Goal: Task Accomplishment & Management: Manage account settings

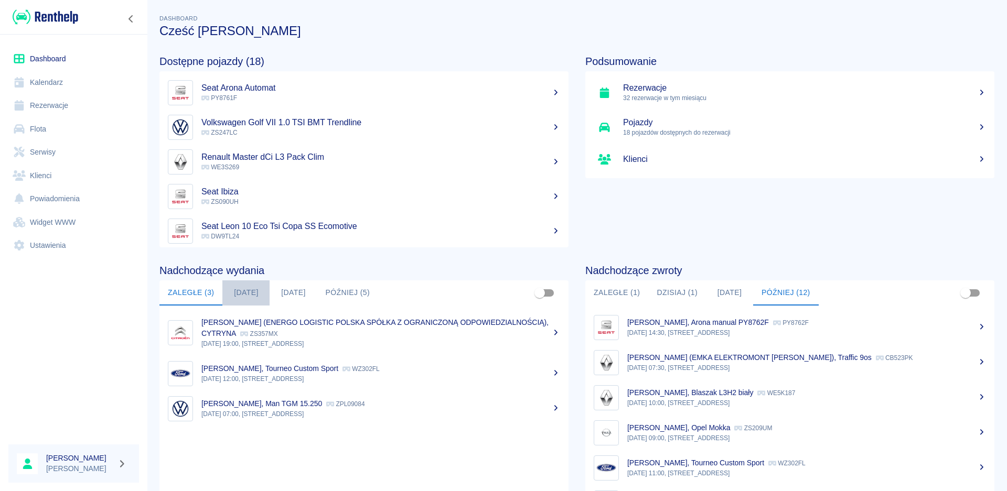
click at [244, 293] on button "[DATE]" at bounding box center [245, 293] width 47 height 25
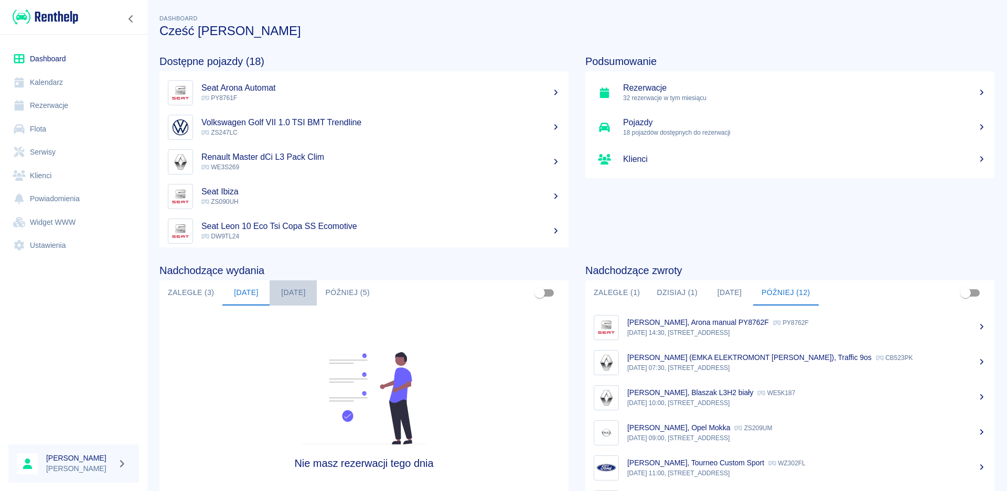
click at [305, 289] on button "[DATE]" at bounding box center [293, 293] width 47 height 25
click at [350, 292] on button "Później (5)" at bounding box center [347, 293] width 61 height 25
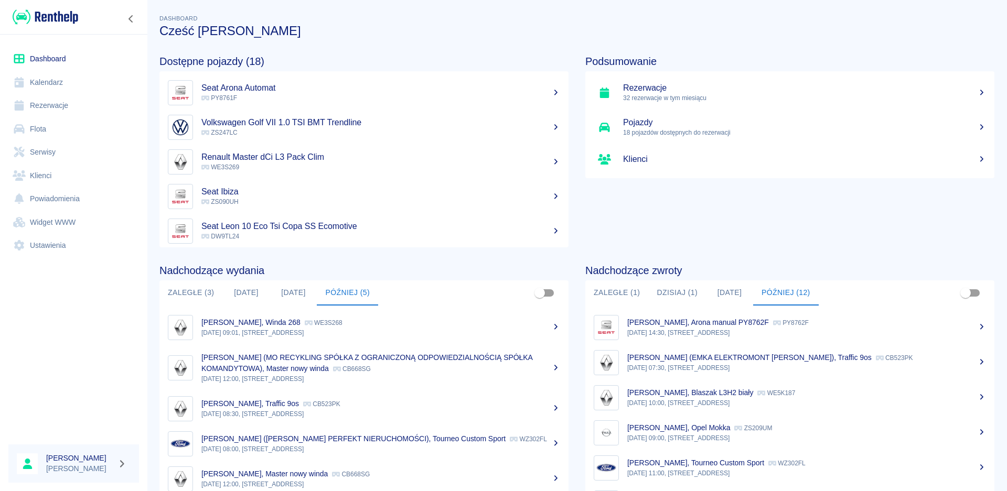
click at [253, 321] on p "[PERSON_NAME], Winda 268" at bounding box center [250, 322] width 99 height 8
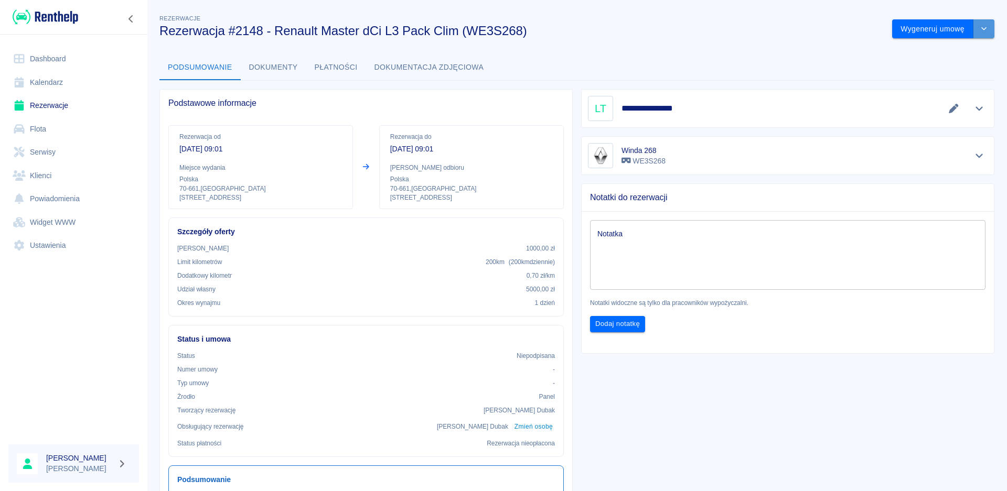
click at [980, 27] on button "drop-down" at bounding box center [983, 28] width 21 height 19
click at [931, 52] on li "Modyfikuj rezerwację" at bounding box center [934, 50] width 85 height 17
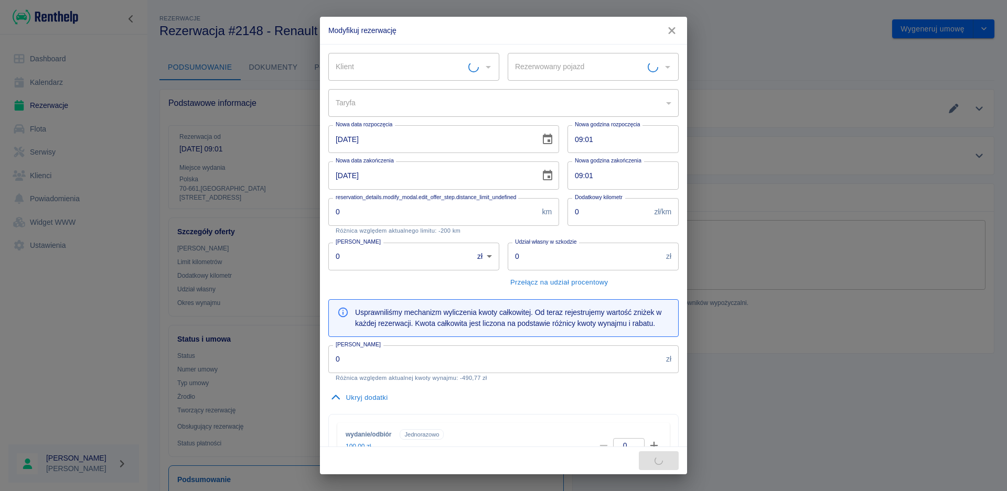
type input "Winda 268 - WE3S268"
type input "0385d851-934a-4c66-8cc2-2dfc209bcf8e"
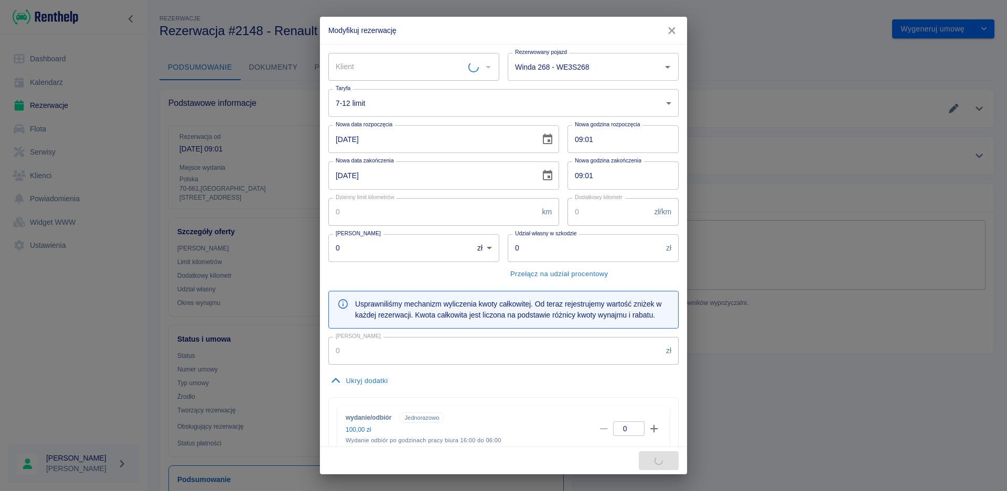
type input "[PERSON_NAME]"
type input "200"
type input "0.7"
type input "1000"
type input "5000"
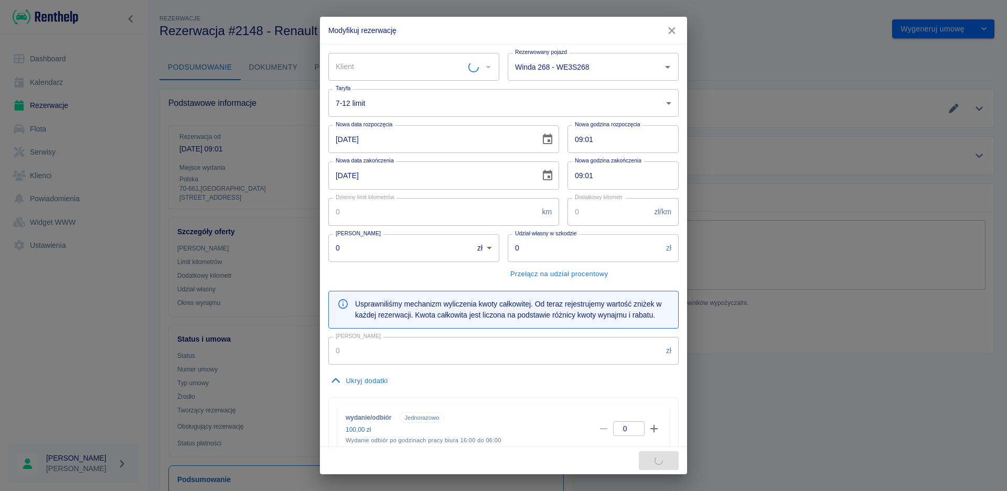
type input "441.57"
type input "24.54"
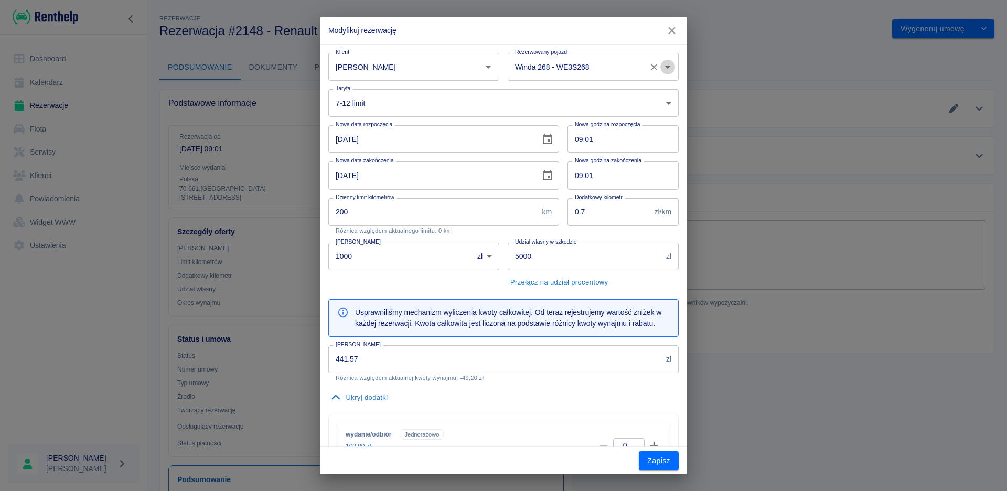
click at [665, 67] on icon "Otwórz" at bounding box center [667, 67] width 5 height 3
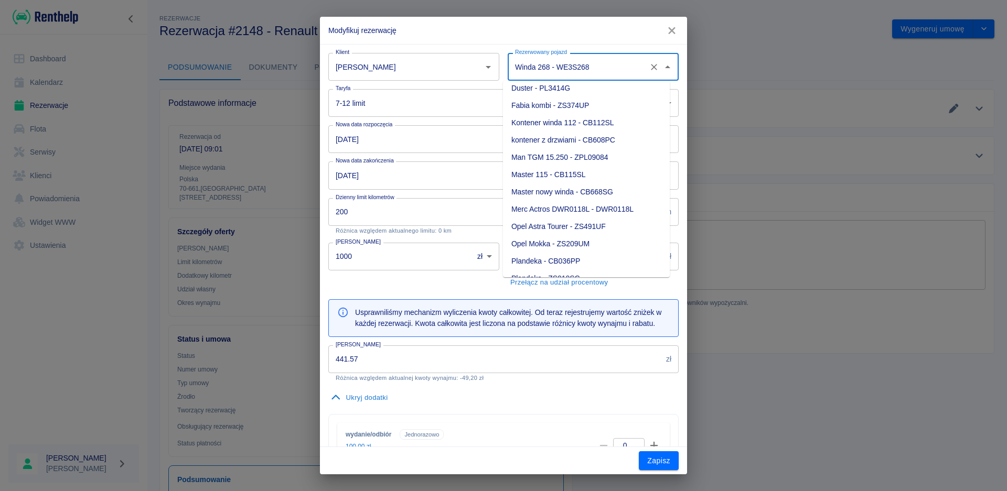
scroll to position [103, 0]
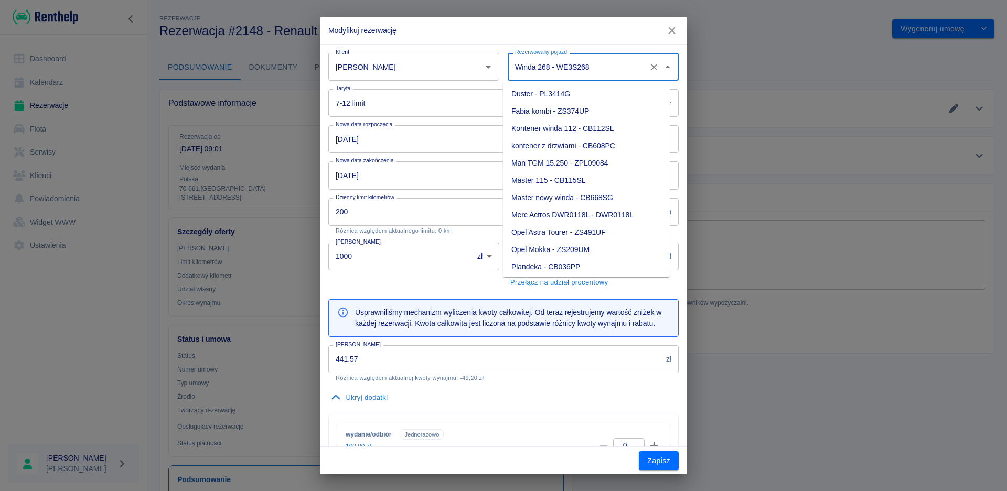
click at [592, 199] on li "Master nowy winda - CB668SG" at bounding box center [586, 197] width 167 height 17
type input "Master nowy winda - CB668SG"
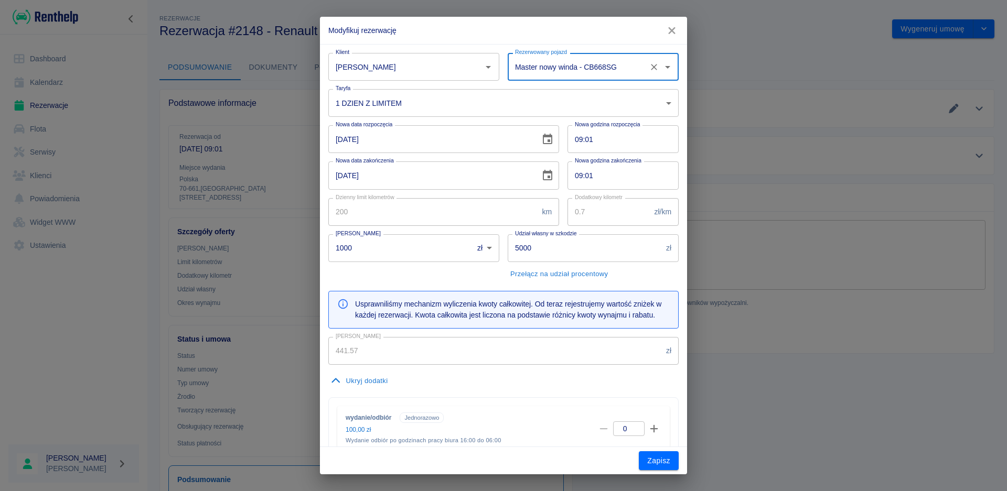
type input "3dd35853-032a-410e-8880-6f9fbbaadf6b"
type input "490.77"
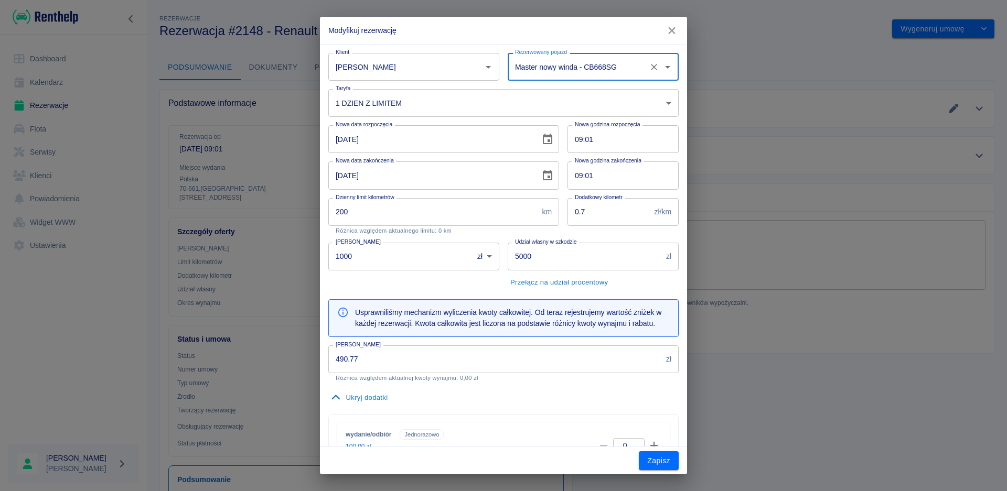
click at [678, 29] on icon "button" at bounding box center [672, 30] width 14 height 11
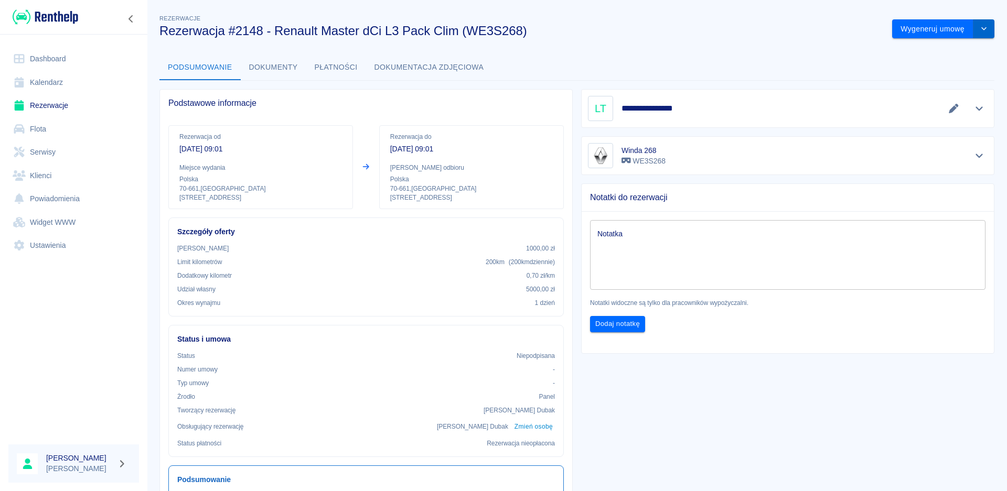
click at [980, 28] on button "drop-down" at bounding box center [983, 28] width 21 height 19
click at [927, 46] on li "Modyfikuj rezerwację" at bounding box center [934, 50] width 85 height 17
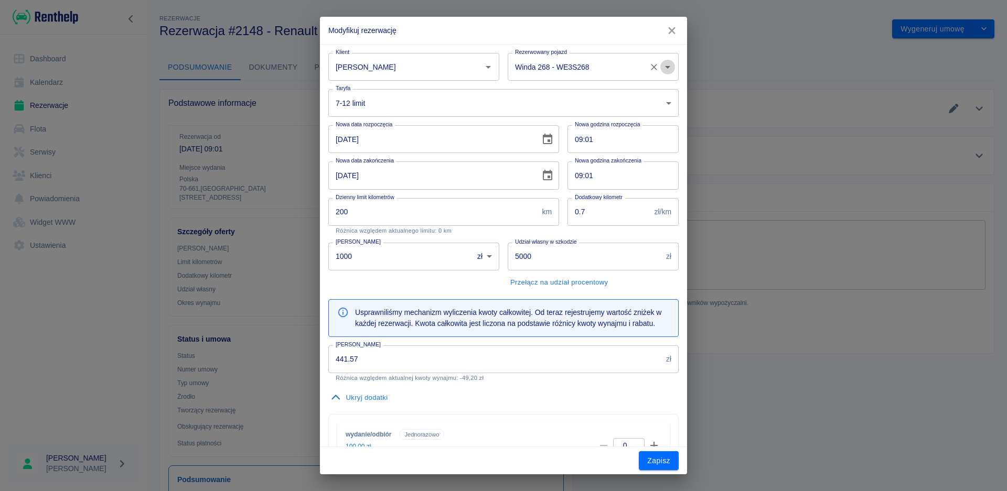
click at [661, 68] on icon "Otwórz" at bounding box center [667, 67] width 13 height 13
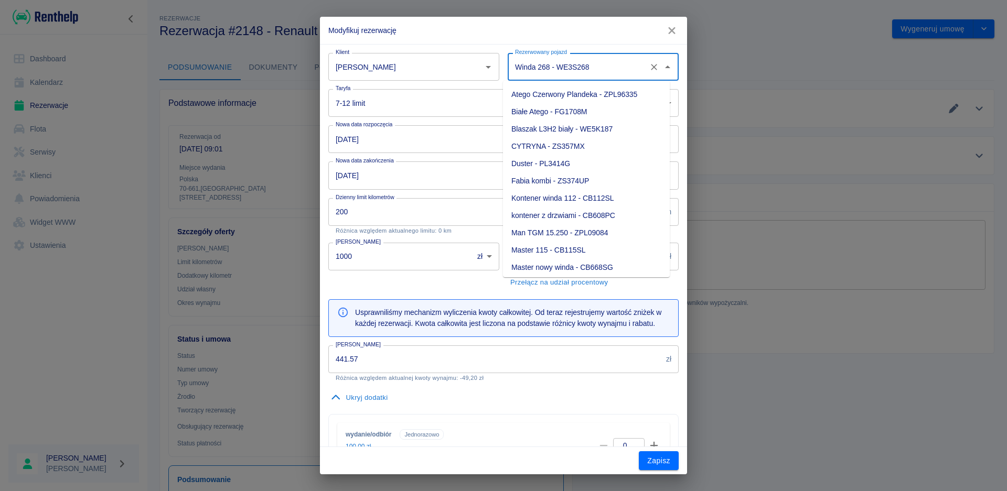
scroll to position [52, 0]
click at [617, 246] on li "Master nowy winda - CB668SG" at bounding box center [586, 248] width 167 height 17
type input "Master nowy winda - CB668SG"
type input "3dd35853-032a-410e-8880-6f9fbbaadf6b"
type input "490.77"
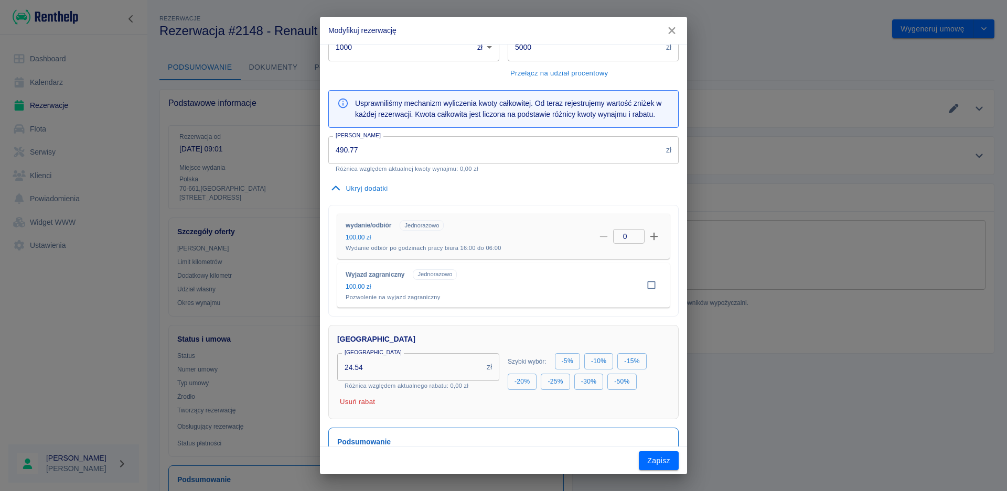
scroll to position [210, 0]
click at [645, 295] on input "checkbox" at bounding box center [651, 285] width 20 height 20
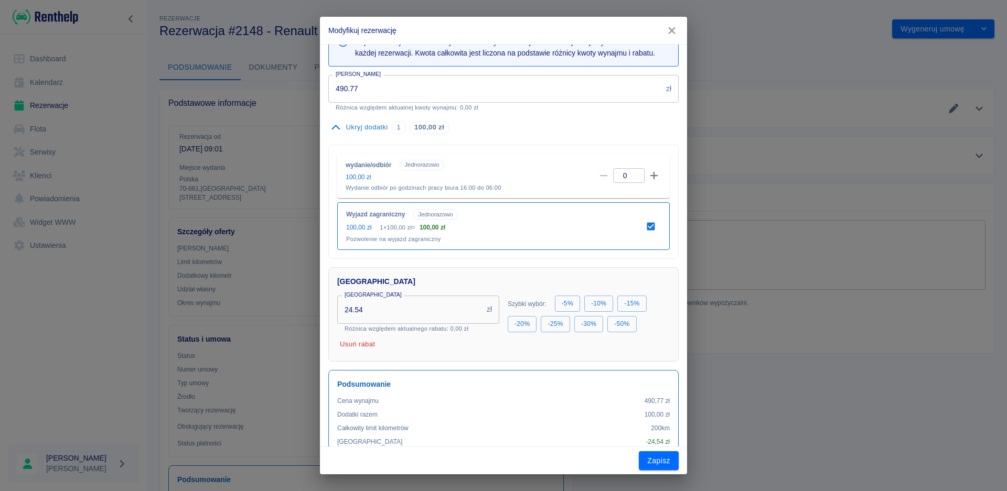
scroll to position [323, 0]
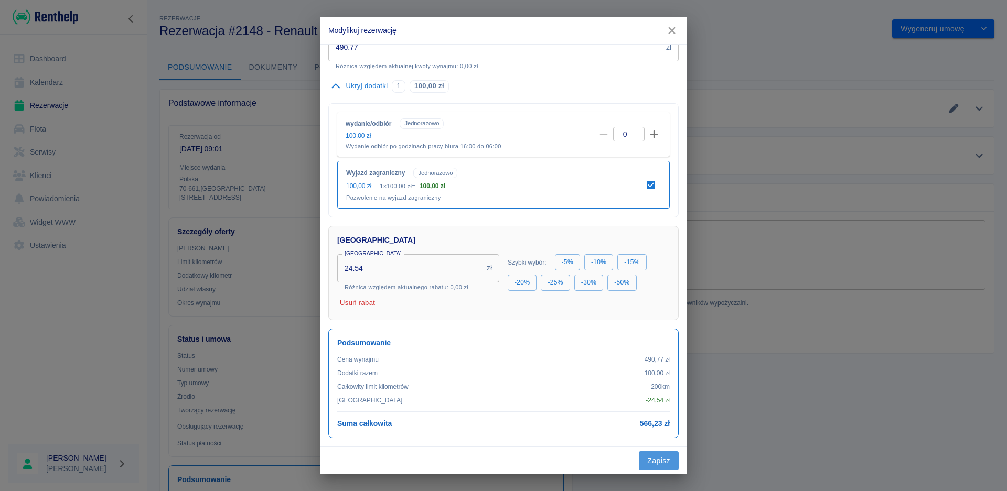
click at [662, 464] on button "Zapisz" at bounding box center [659, 461] width 40 height 19
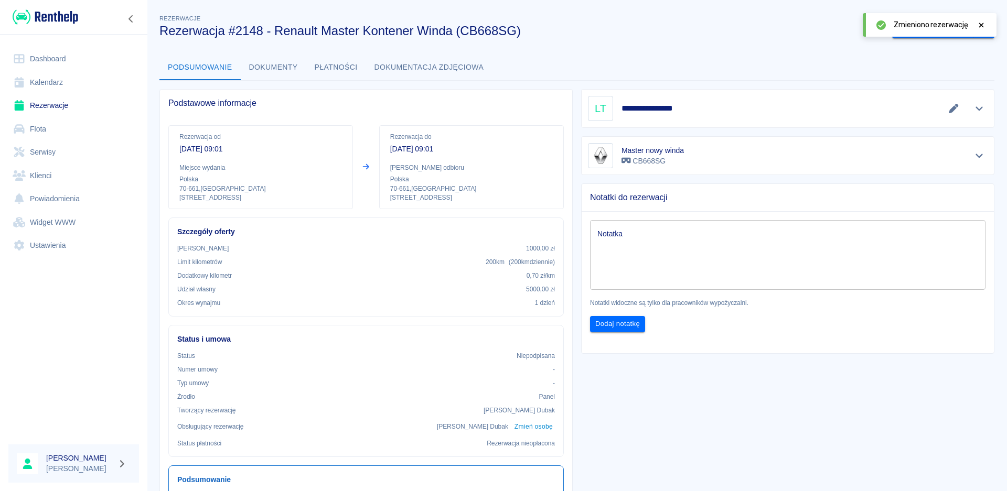
click at [974, 112] on icon "Pokaż szczegóły" at bounding box center [979, 108] width 12 height 9
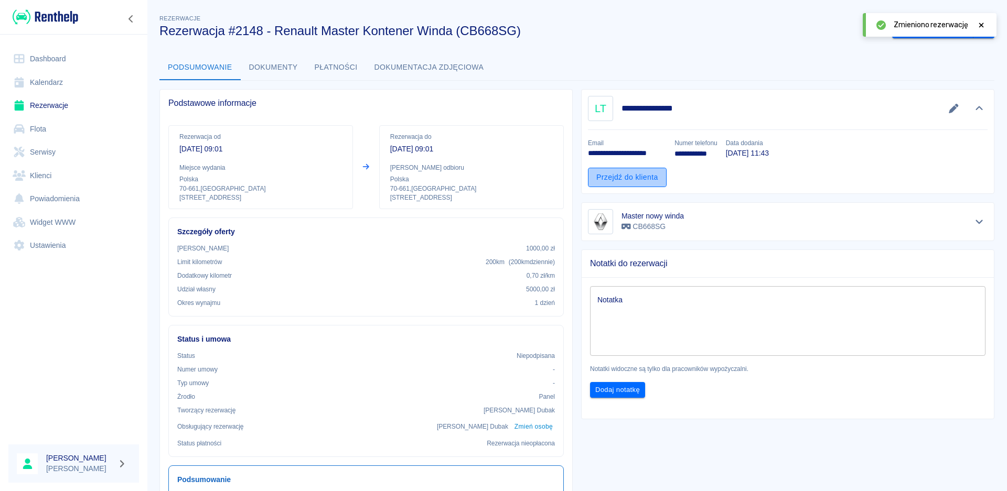
click at [634, 178] on link "Przejdź do klienta" at bounding box center [627, 177] width 79 height 19
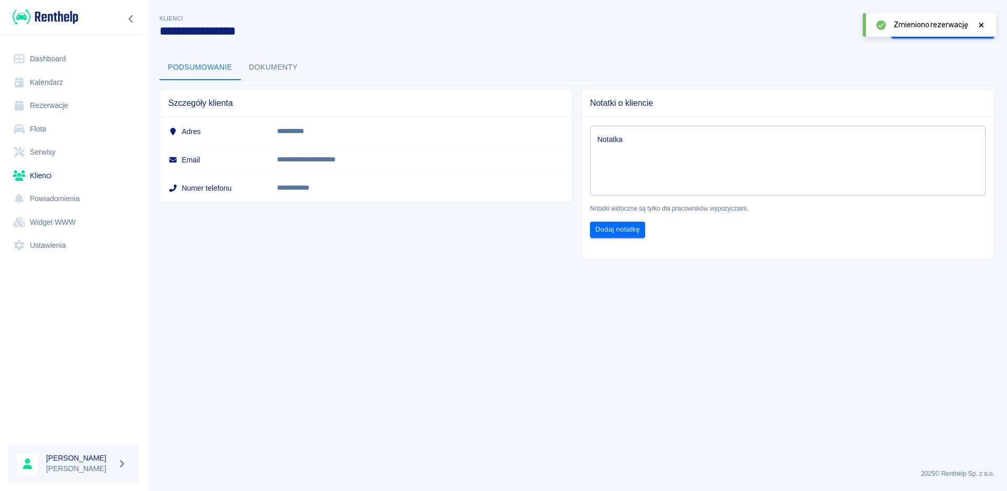
click at [269, 71] on button "Dokumenty" at bounding box center [274, 67] width 66 height 25
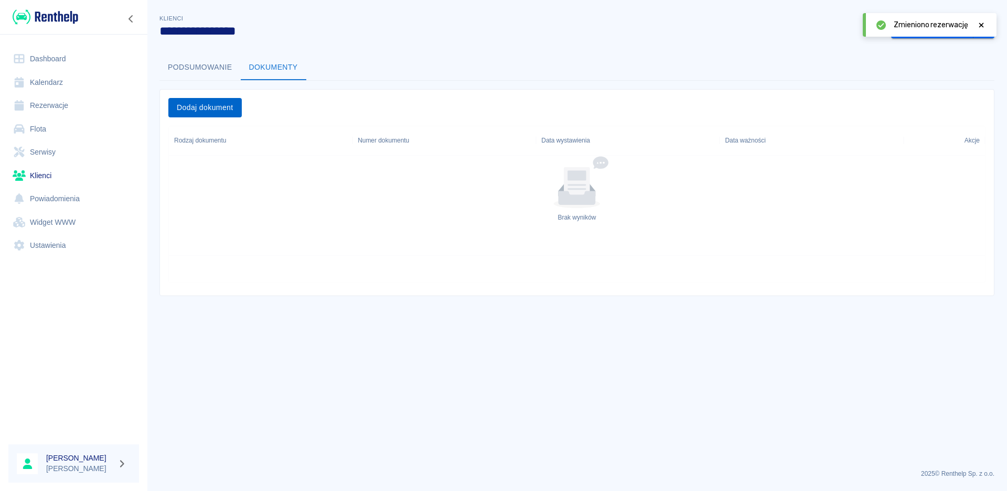
click at [207, 110] on button "Dodaj dokument" at bounding box center [204, 107] width 73 height 19
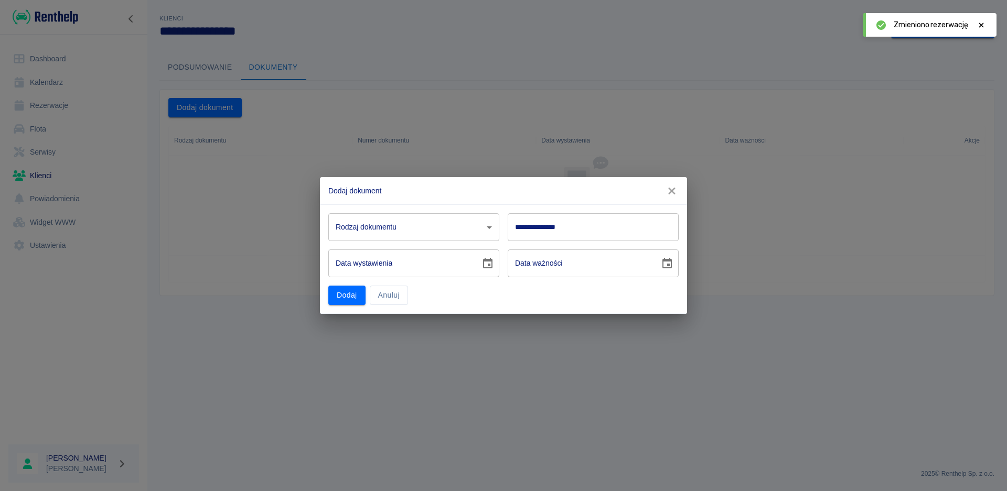
click at [672, 189] on icon "button" at bounding box center [672, 191] width 14 height 11
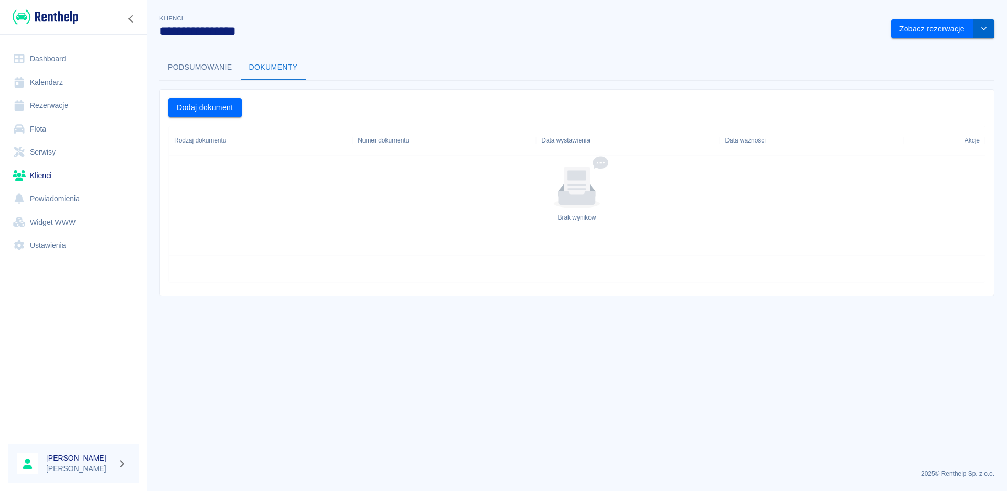
click at [984, 29] on icon "drop-down" at bounding box center [984, 28] width 8 height 7
click at [927, 52] on li "Edytuj klienta" at bounding box center [942, 50] width 94 height 17
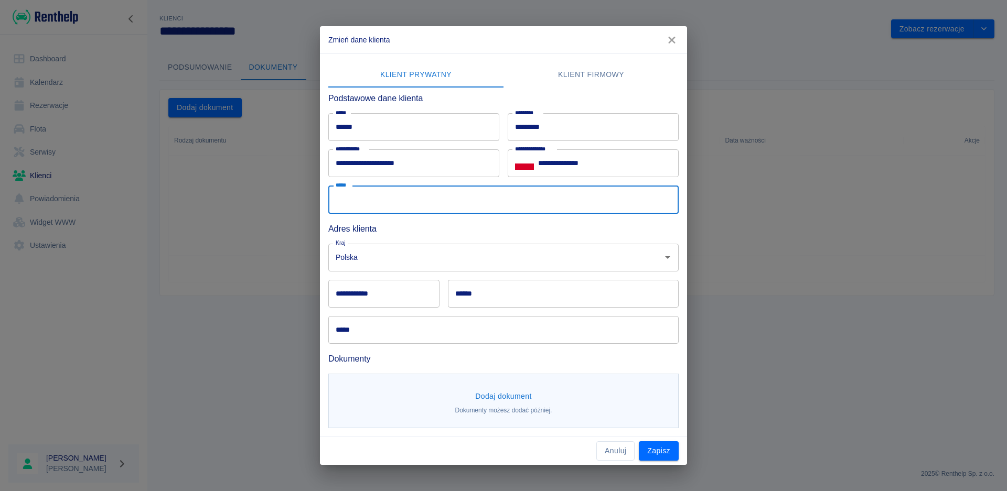
click at [379, 208] on input "*****" at bounding box center [503, 200] width 350 height 28
type input "**********"
click at [444, 235] on div "Kraj Polska Kraj" at bounding box center [499, 253] width 359 height 36
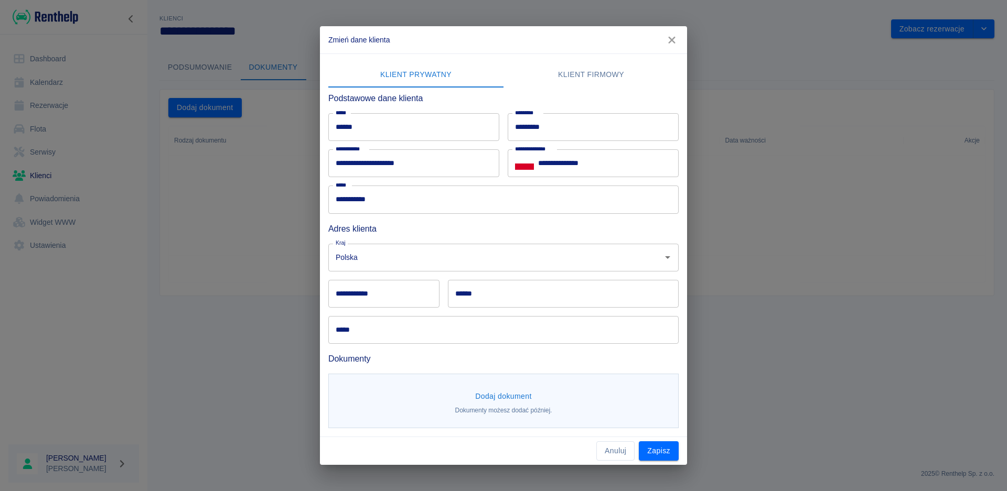
click at [398, 292] on input "**********" at bounding box center [383, 294] width 111 height 28
click at [525, 326] on input "*****" at bounding box center [503, 330] width 350 height 28
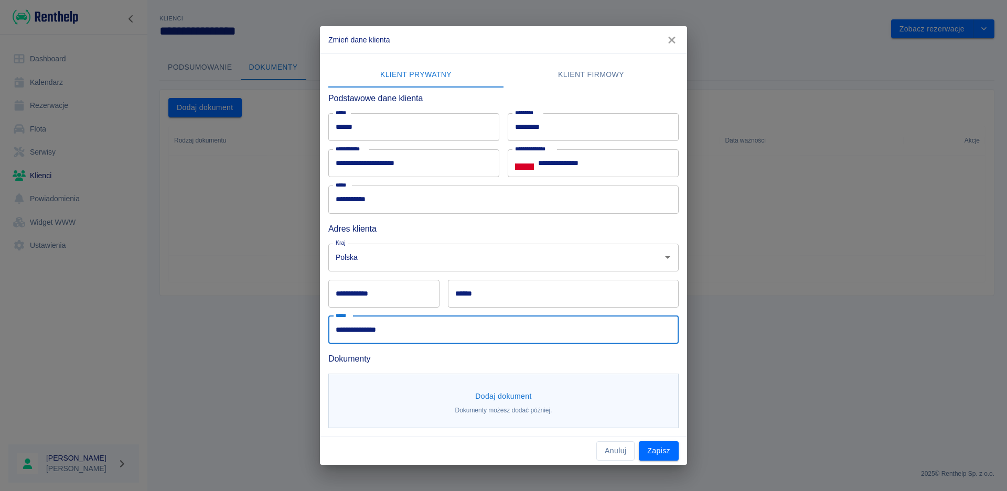
drag, startPoint x: 348, startPoint y: 327, endPoint x: 363, endPoint y: 352, distance: 29.2
click at [349, 327] on input "**********" at bounding box center [503, 330] width 350 height 28
type input "**********"
click at [472, 294] on div "****** ******" at bounding box center [563, 294] width 231 height 28
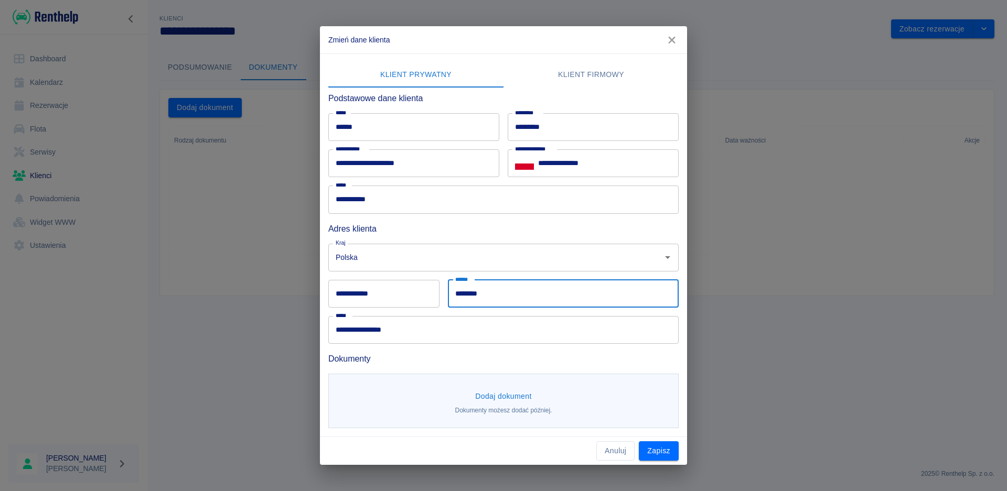
type input "********"
click at [389, 300] on input "**********" at bounding box center [383, 294] width 111 height 28
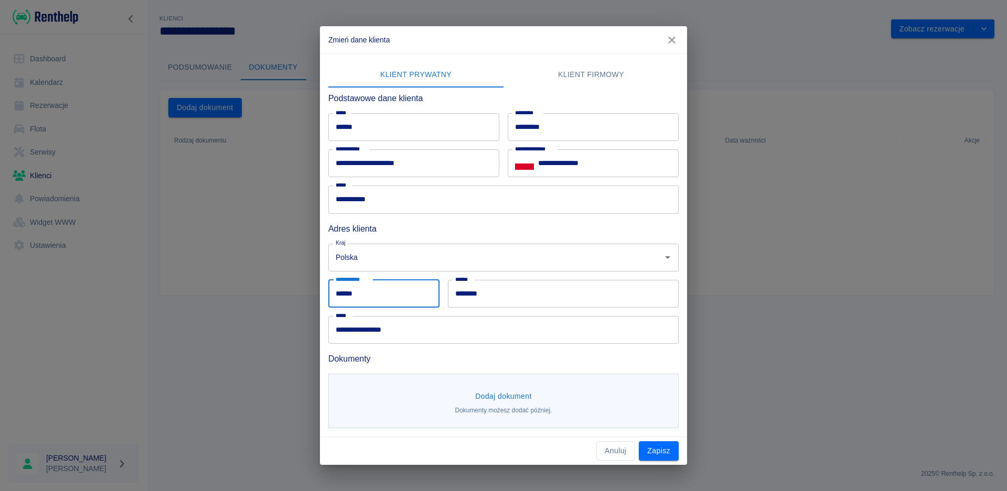
type input "******"
click at [466, 230] on h6 "Adres klienta" at bounding box center [503, 228] width 350 height 13
click at [512, 400] on button "Dodaj dokument" at bounding box center [503, 396] width 65 height 19
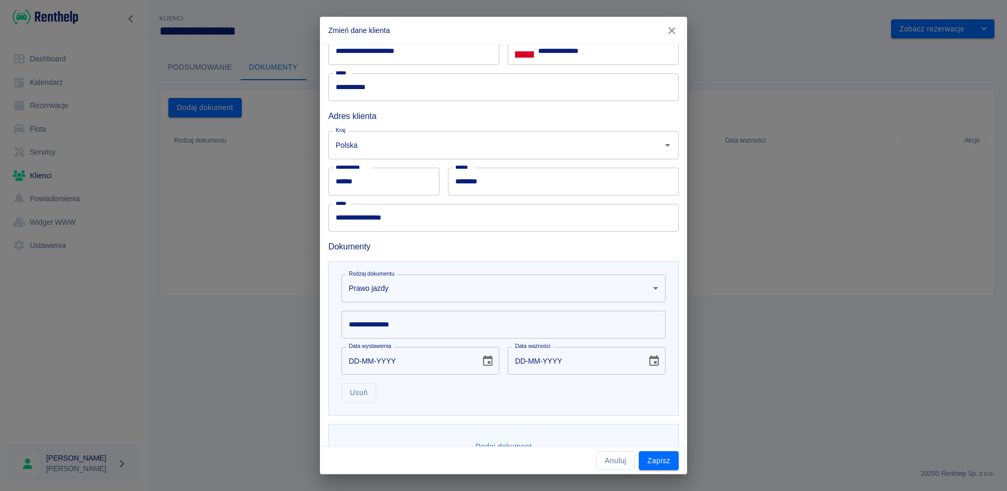
scroll to position [105, 0]
click at [405, 320] on input "**********" at bounding box center [503, 323] width 324 height 28
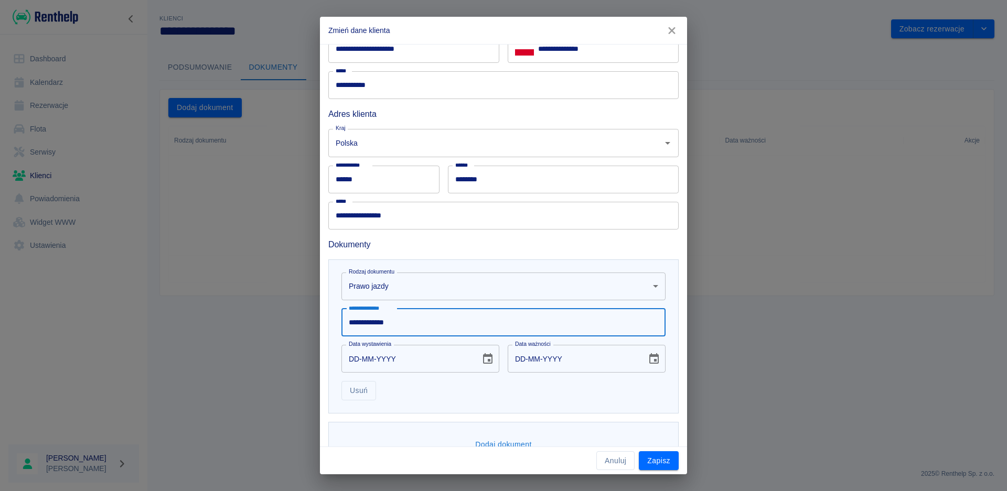
type input "**********"
drag, startPoint x: 351, startPoint y: 360, endPoint x: 360, endPoint y: 369, distance: 12.6
click at [352, 360] on input "DD-MM-YYYY" at bounding box center [407, 359] width 132 height 28
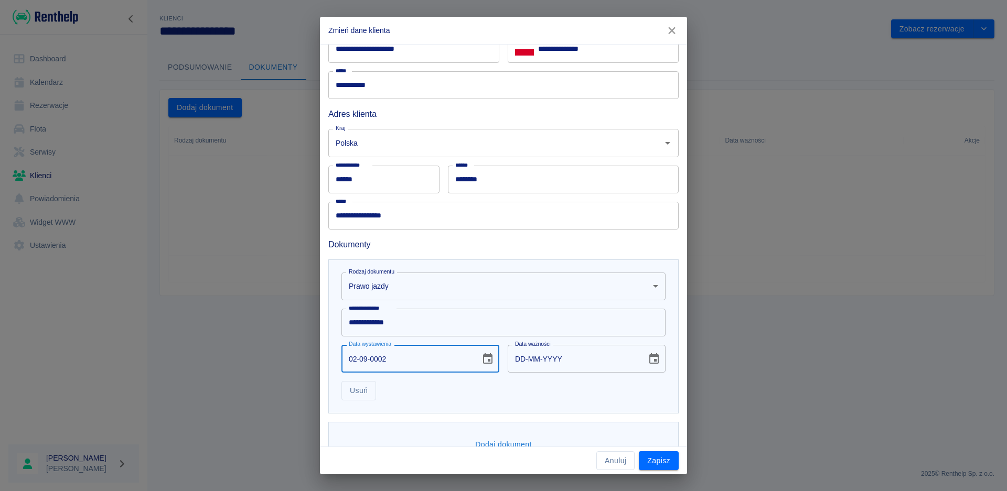
type input "02-09-0020"
type input "02-09-0030"
type input "[DATE]"
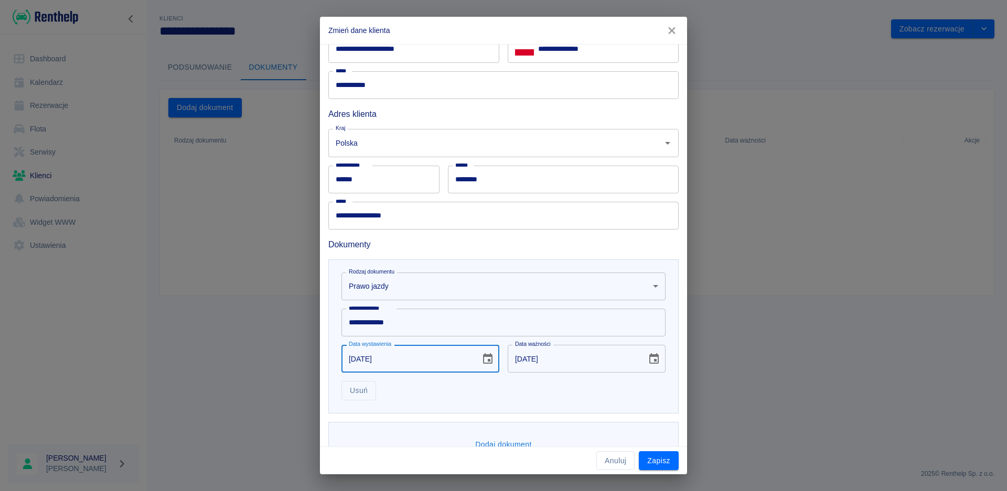
click at [567, 358] on input "[DATE]" at bounding box center [574, 359] width 132 height 28
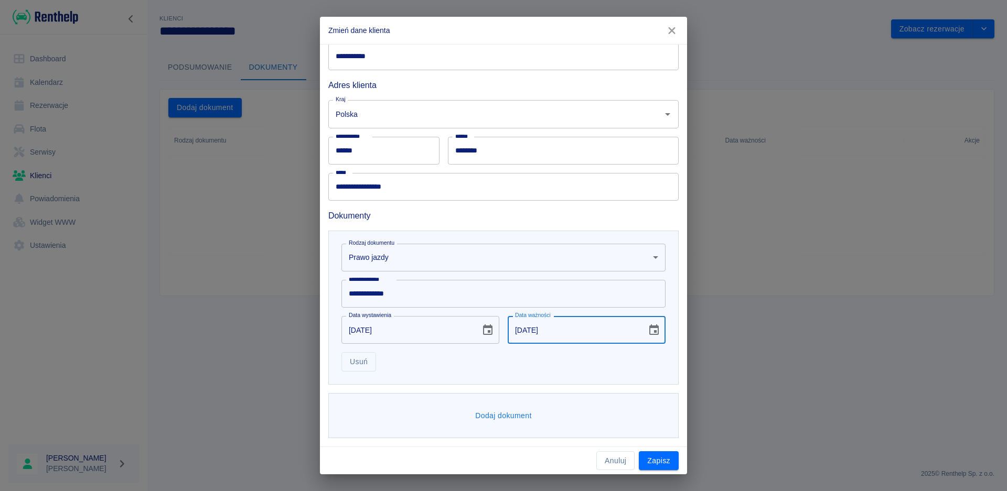
click at [498, 415] on button "Dodaj dokument" at bounding box center [503, 415] width 65 height 19
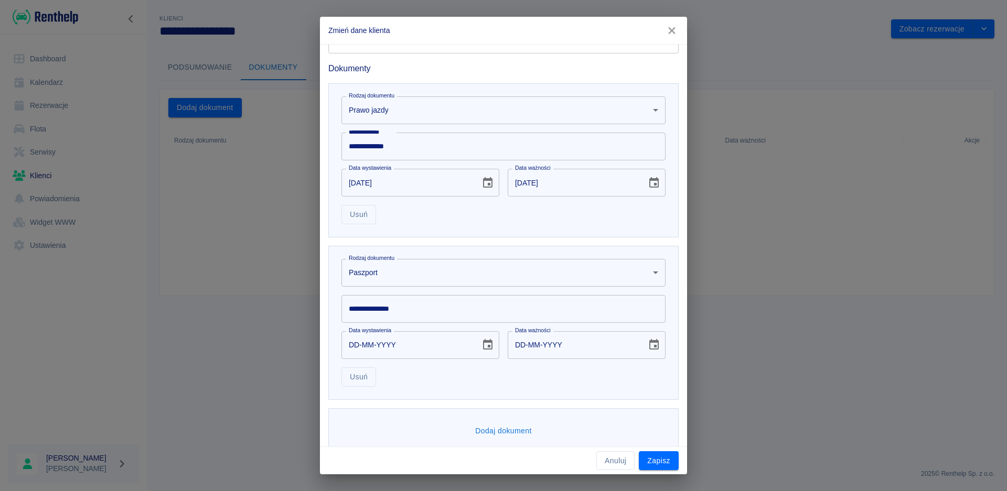
scroll to position [296, 0]
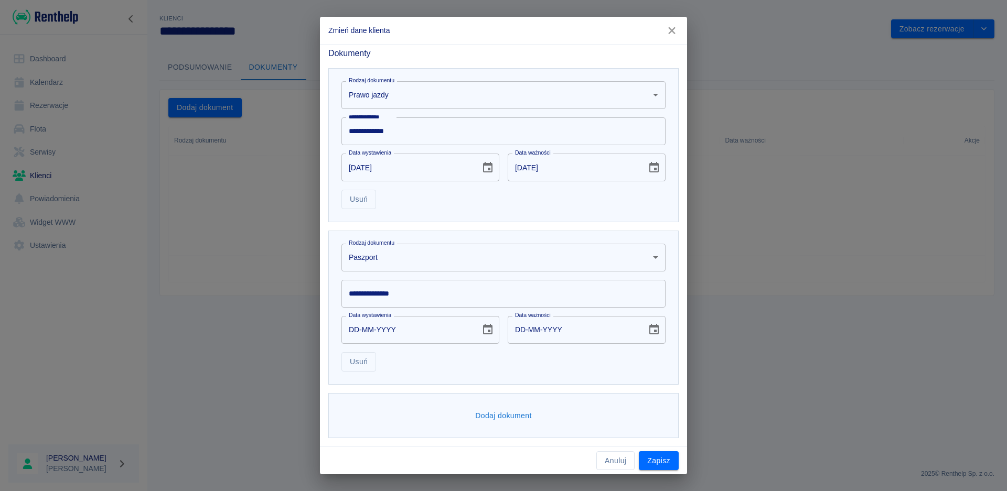
click at [645, 258] on body "**********" at bounding box center [503, 245] width 1007 height 491
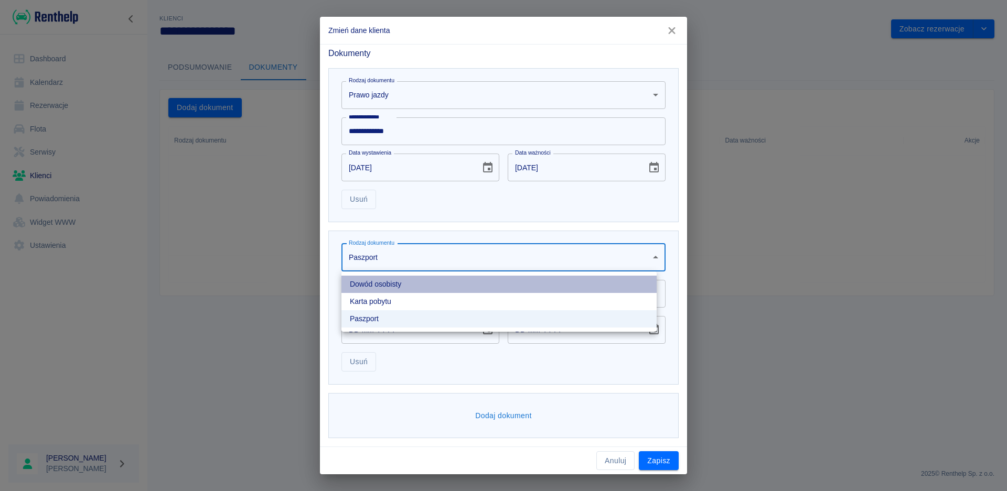
click at [396, 286] on li "Dowód osobisty" at bounding box center [498, 284] width 315 height 17
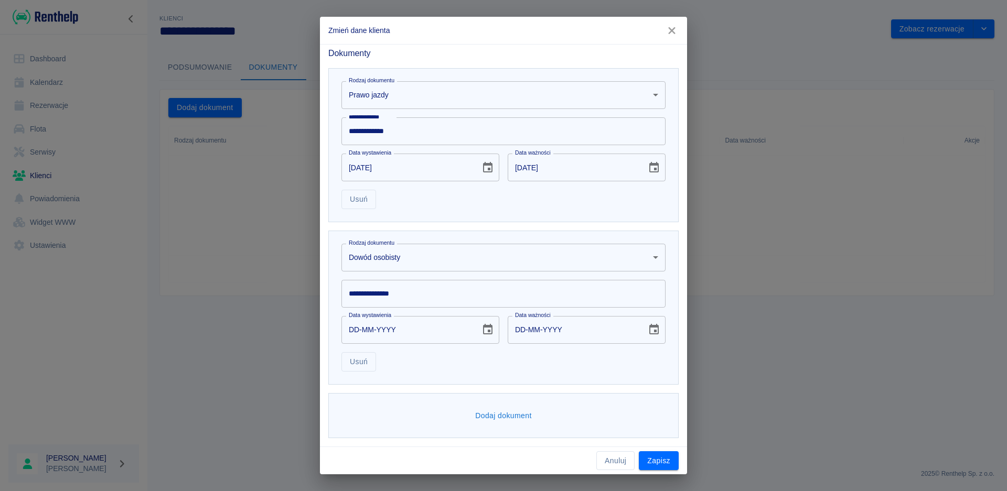
click at [407, 296] on input "**********" at bounding box center [503, 294] width 324 height 28
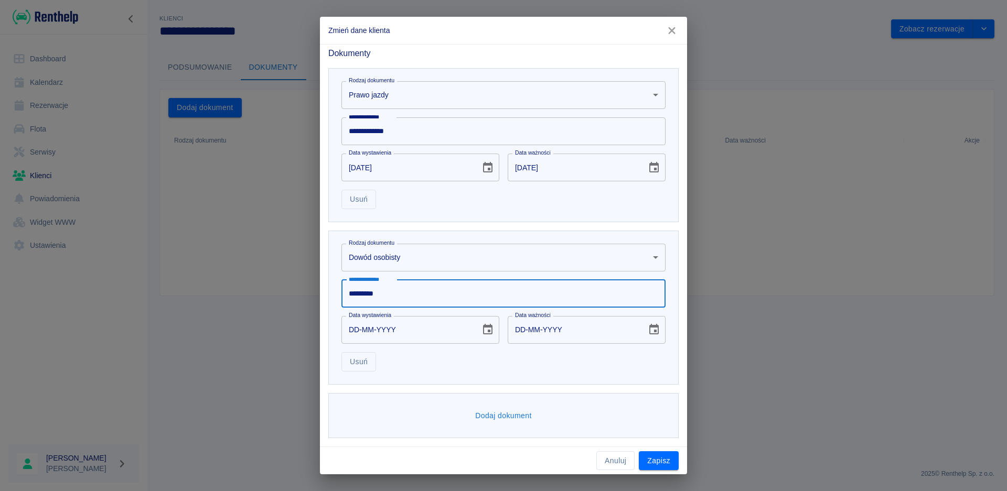
type input "*********"
click at [356, 333] on input "DD-MM-YYYY" at bounding box center [407, 330] width 132 height 28
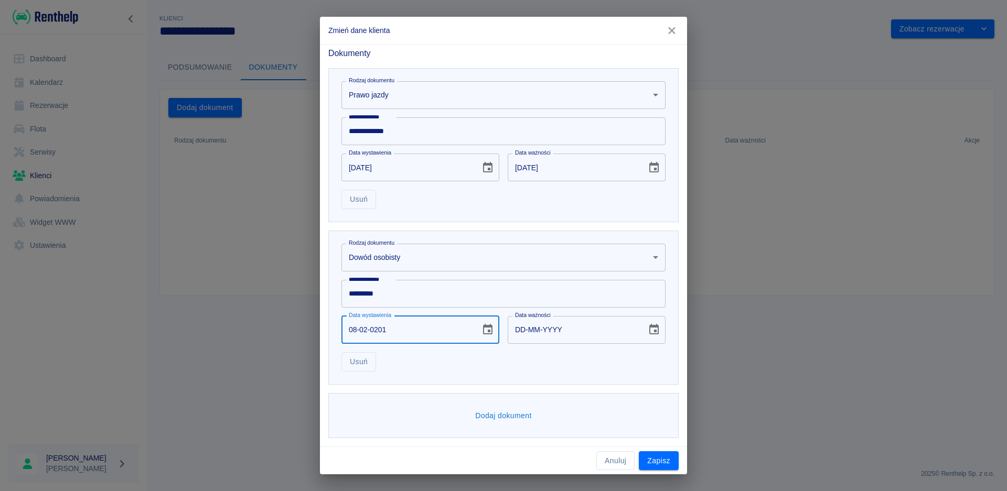
type input "[DATE]"
click at [650, 390] on div "Dodaj dokument" at bounding box center [499, 412] width 359 height 54
click at [668, 460] on button "Zapisz" at bounding box center [659, 461] width 40 height 19
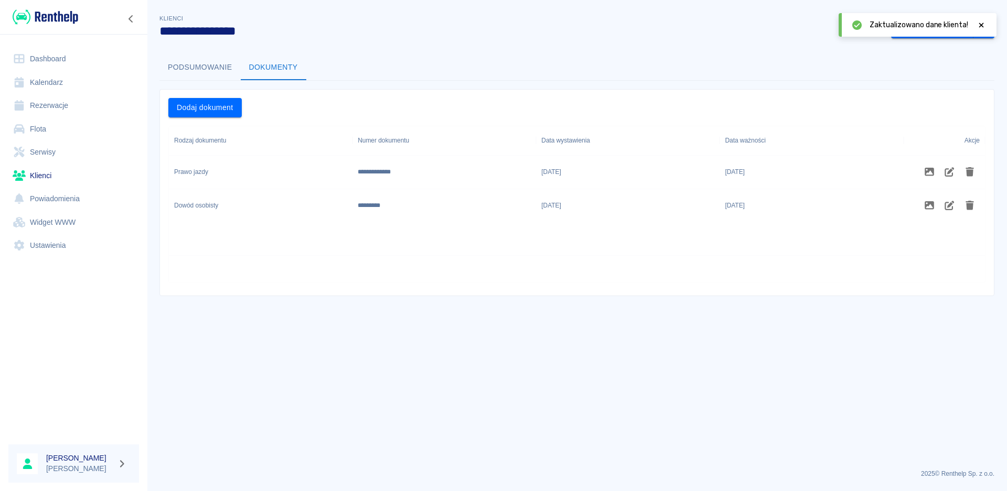
click at [981, 27] on icon at bounding box center [980, 25] width 9 height 7
click at [938, 29] on button "Zobacz rezerwacje" at bounding box center [932, 28] width 82 height 19
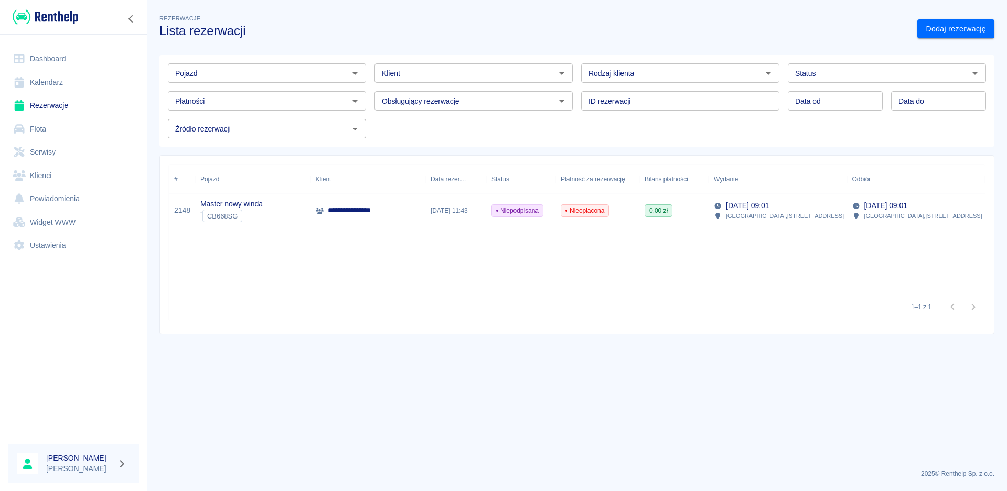
type input "[PERSON_NAME] ([PHONE_NUMBER])"
click at [287, 213] on div "Master nowy winda ` CB668SG" at bounding box center [252, 211] width 115 height 34
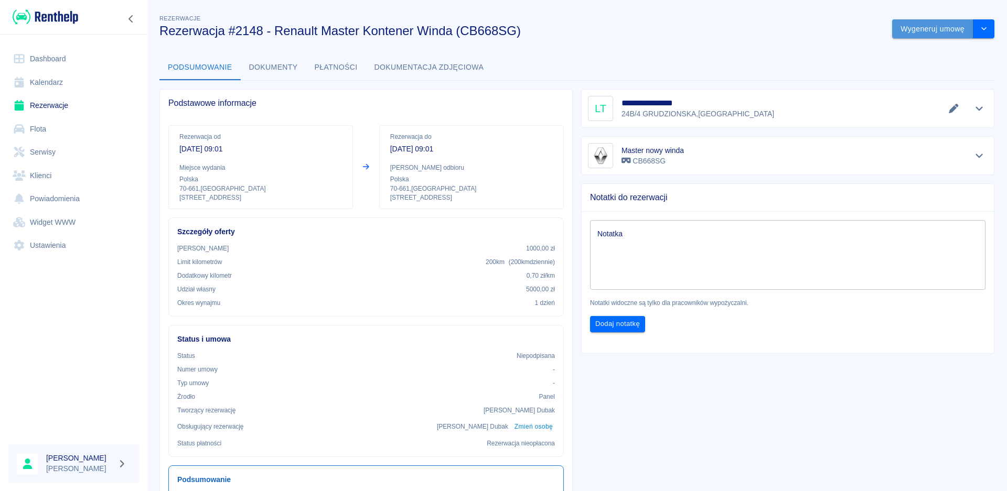
click at [936, 33] on button "Wygeneruj umowę" at bounding box center [932, 28] width 81 height 19
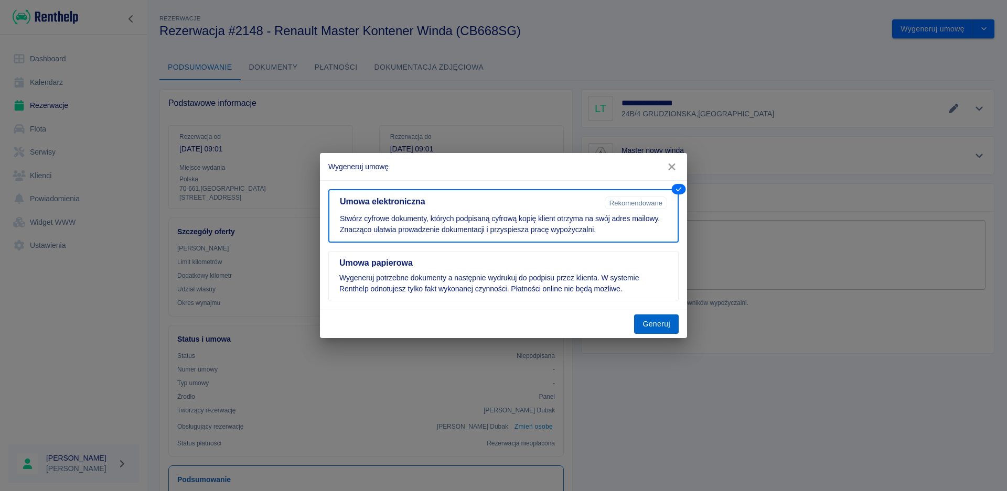
click at [648, 328] on button "Generuj" at bounding box center [656, 324] width 45 height 19
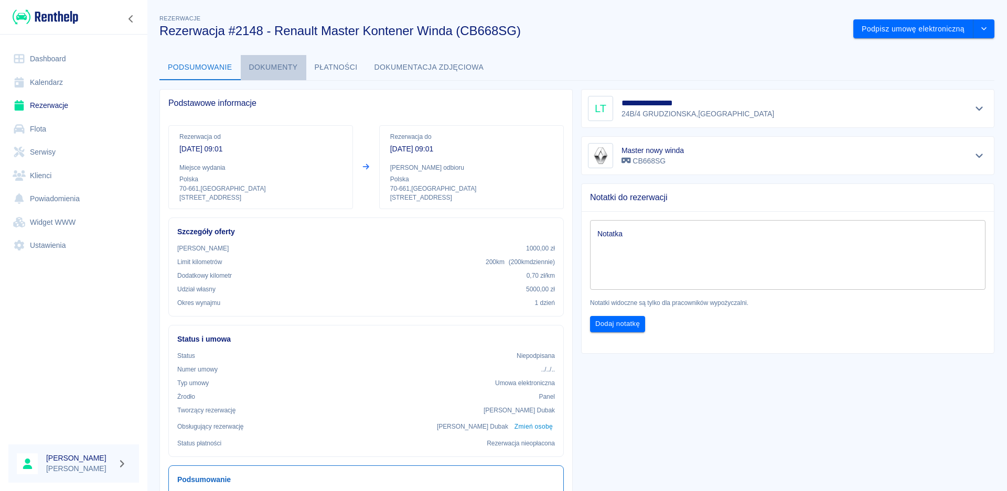
click at [272, 69] on button "Dokumenty" at bounding box center [274, 67] width 66 height 25
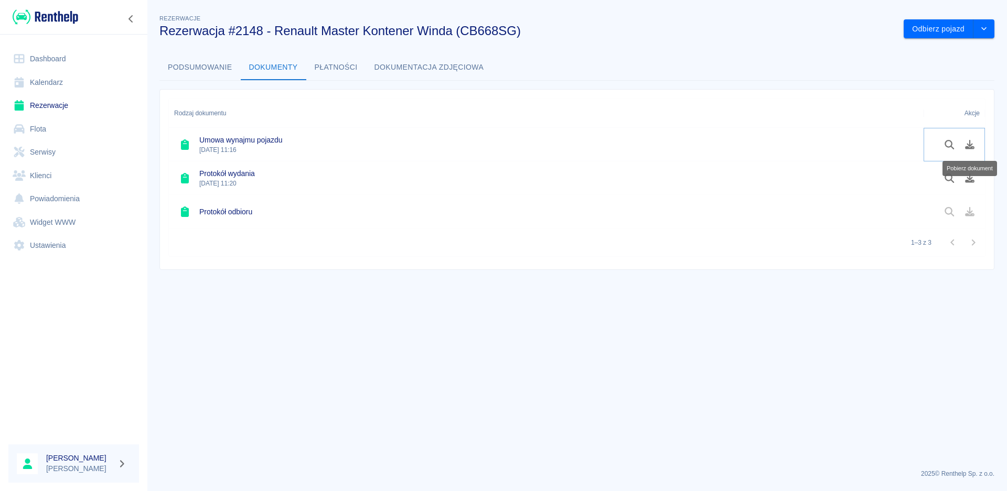
click at [971, 143] on icon "Pobierz dokument" at bounding box center [970, 144] width 12 height 9
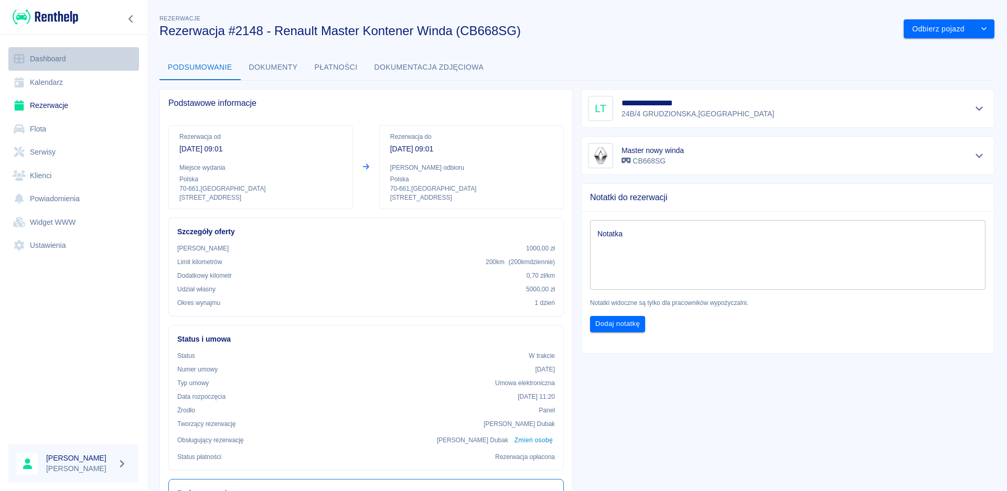
click at [63, 52] on link "Dashboard" at bounding box center [73, 59] width 131 height 24
